Goal: Find specific page/section: Find specific page/section

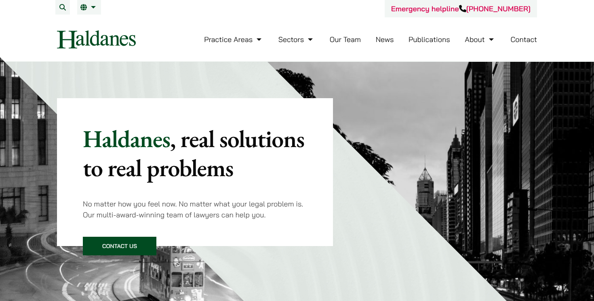
click at [342, 40] on link "Our Team" at bounding box center [345, 39] width 31 height 9
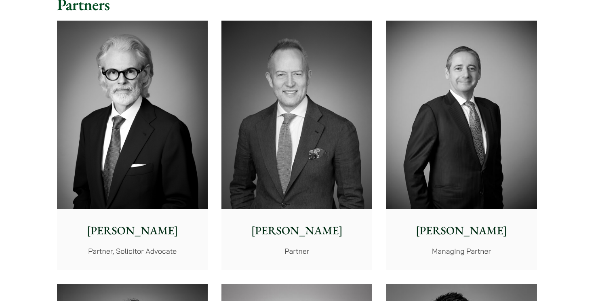
scroll to position [215, 0]
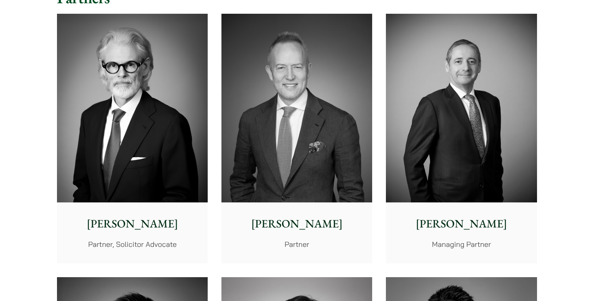
click at [313, 236] on div "John McLellan Partner" at bounding box center [296, 232] width 151 height 60
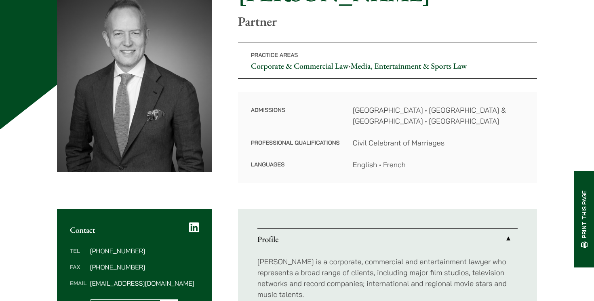
scroll to position [81, 0]
